Goal: Subscribe to service/newsletter

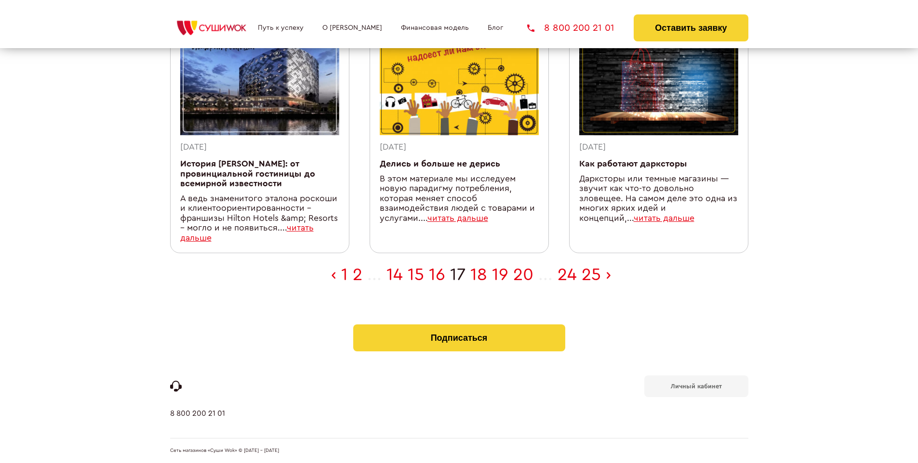
scroll to position [306, 0]
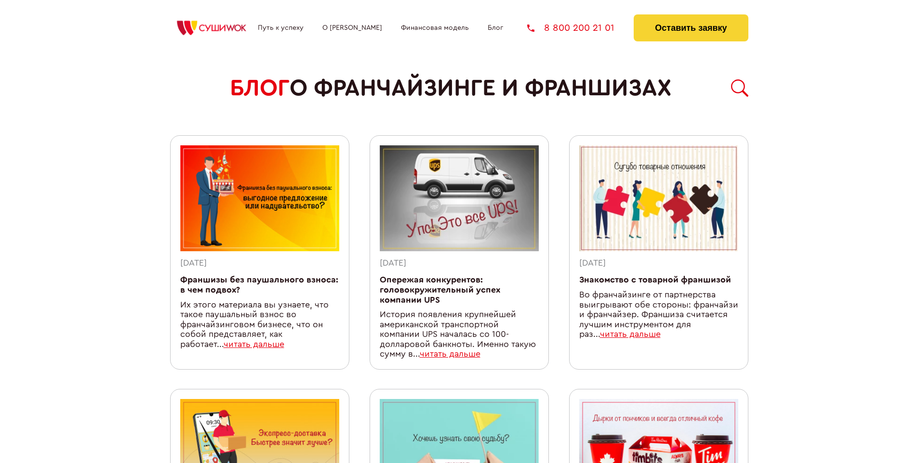
scroll to position [857, 0]
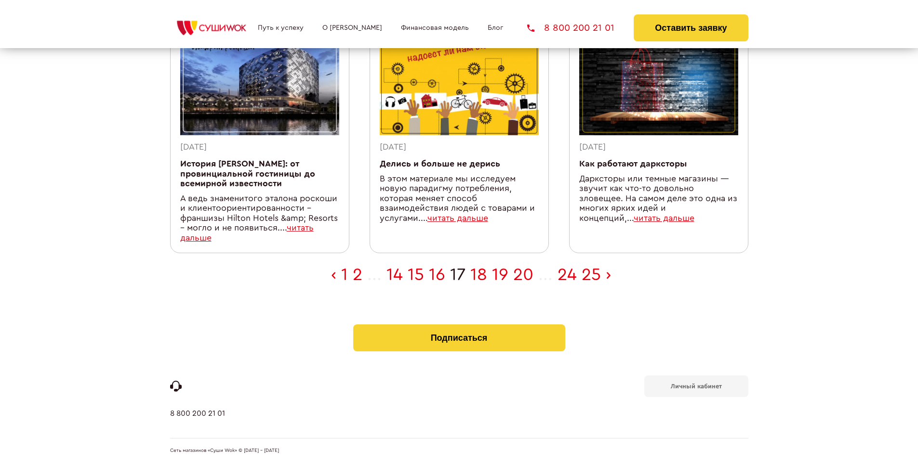
click at [696, 385] on b "Личный кабинет" at bounding box center [696, 386] width 51 height 6
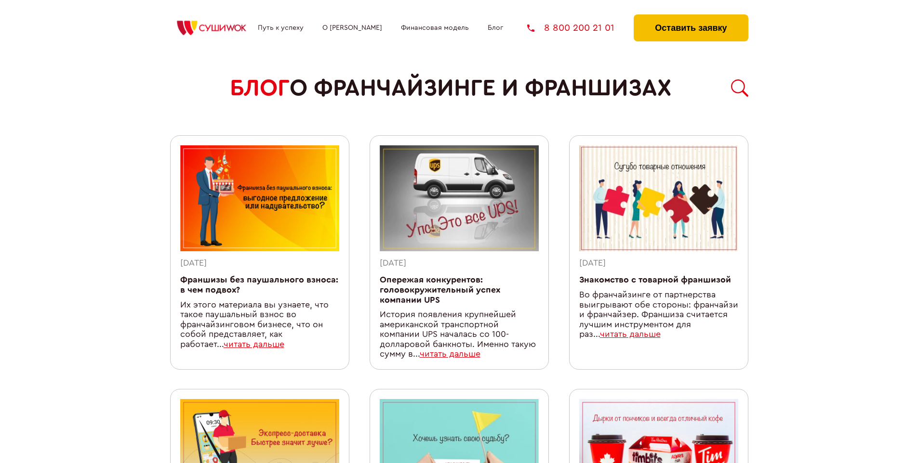
click at [690, 17] on button "Оставить заявку" at bounding box center [690, 27] width 114 height 27
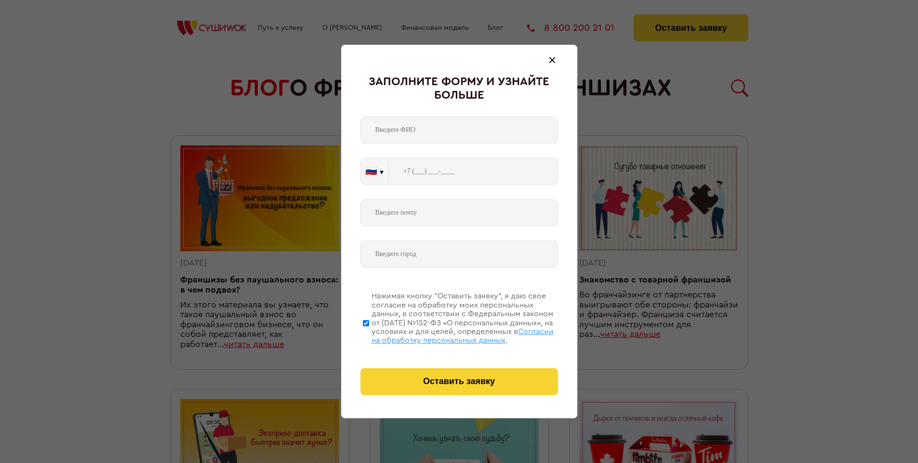
click at [447, 335] on span "Согласии на обработку персональных данных" at bounding box center [462, 336] width 182 height 16
click at [369, 335] on input "Нажимая кнопку “Оставить заявку”, я даю свое согласие на обработку моих персона…" at bounding box center [366, 323] width 6 height 77
checkbox input "false"
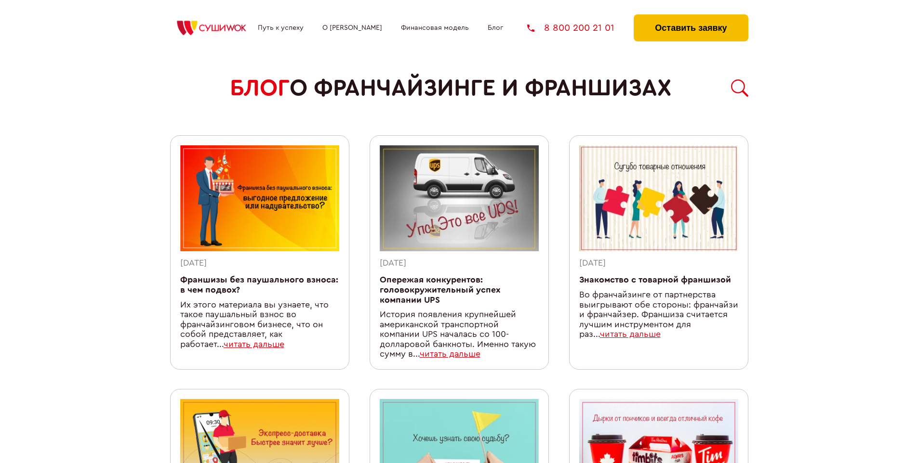
click at [690, 17] on button "Оставить заявку" at bounding box center [690, 27] width 114 height 27
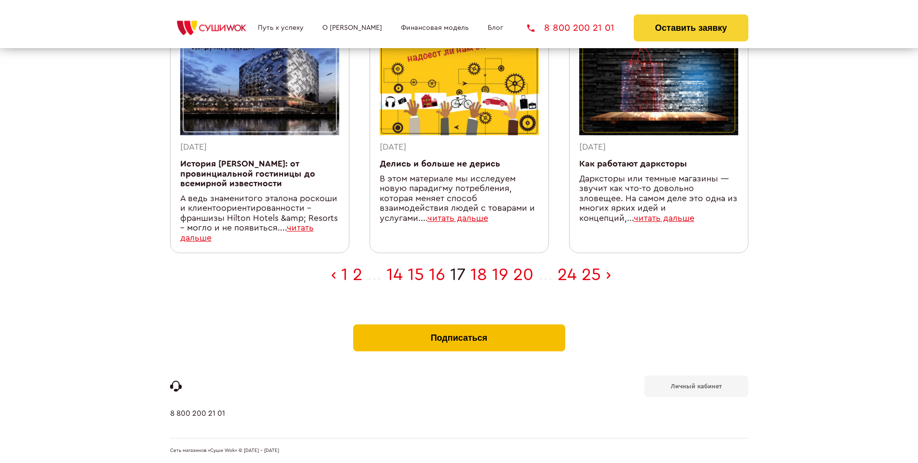
click at [459, 327] on button "Подписаться" at bounding box center [459, 338] width 212 height 27
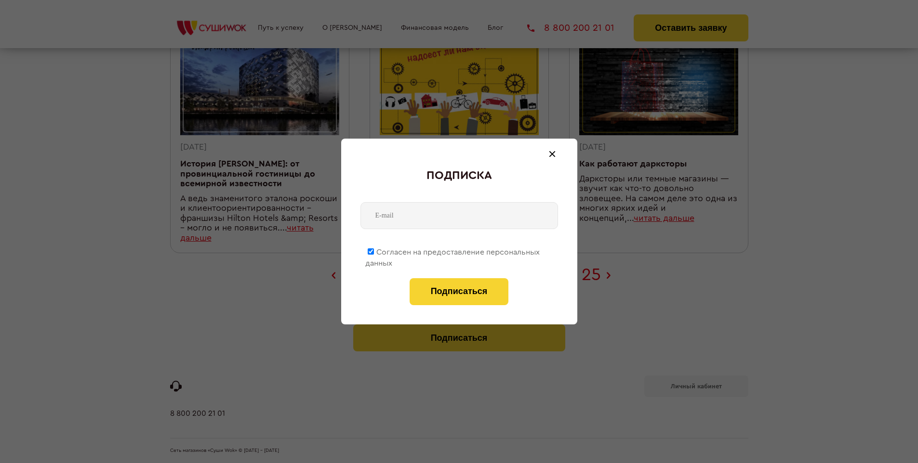
click at [453, 250] on span "Согласен на предоставление персональных данных" at bounding box center [452, 258] width 174 height 19
click at [374, 250] on input "Согласен на предоставление персональных данных" at bounding box center [371, 252] width 6 height 6
checkbox input "false"
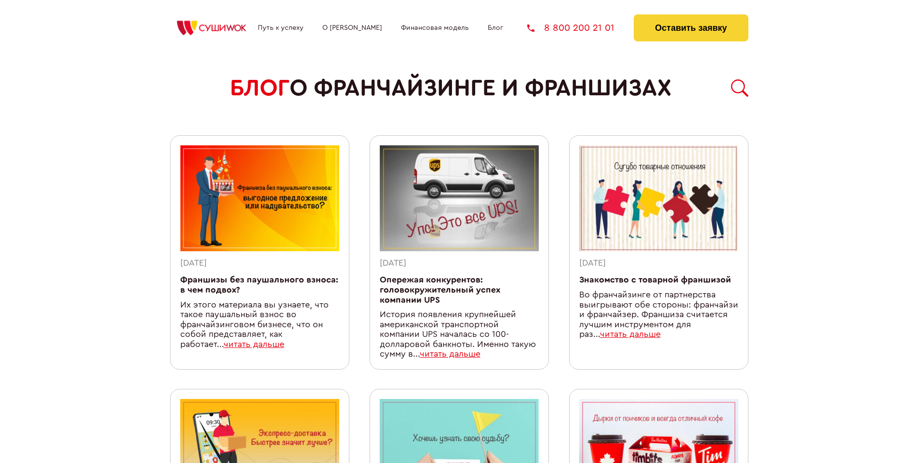
scroll to position [857, 0]
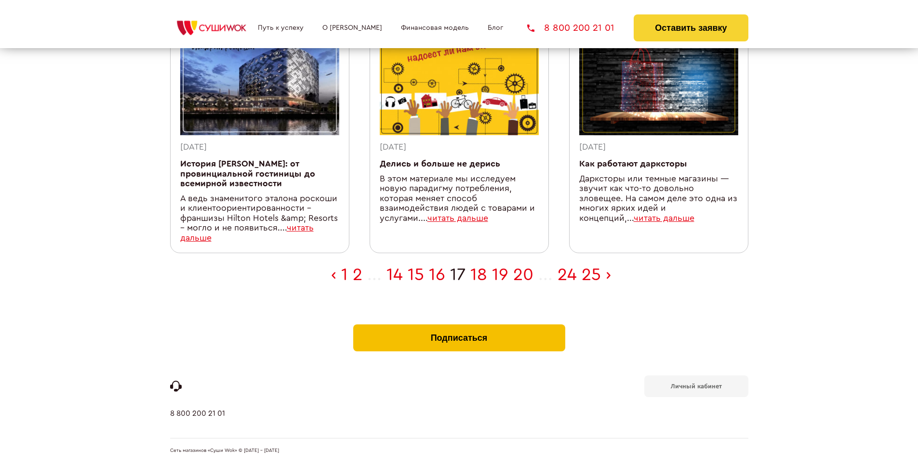
click at [459, 327] on button "Подписаться" at bounding box center [459, 338] width 212 height 27
